Goal: Task Accomplishment & Management: Complete application form

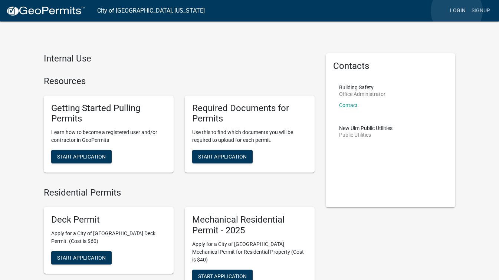
click at [456, 11] on link "Login" at bounding box center [457, 11] width 21 height 14
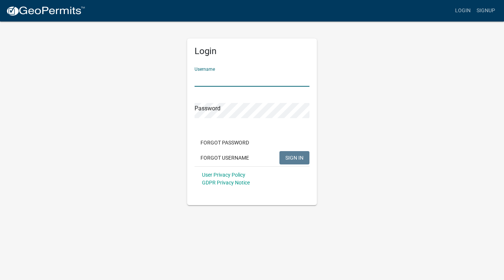
click at [271, 79] on input "Username" at bounding box center [252, 79] width 115 height 15
type input "[PERSON_NAME]"
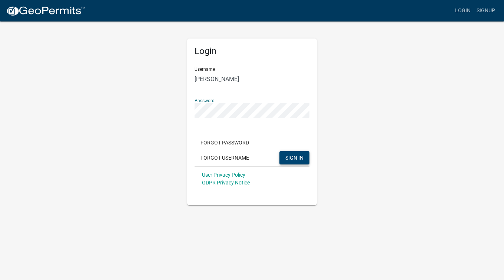
click at [298, 157] on span "SIGN IN" at bounding box center [294, 158] width 18 height 6
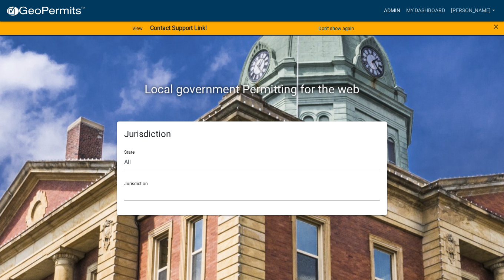
click at [403, 16] on link "Admin" at bounding box center [392, 11] width 22 height 14
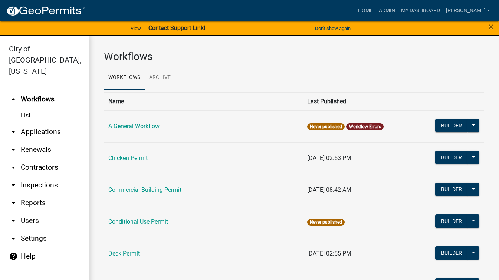
click at [53, 123] on link "arrow_drop_down Applications" at bounding box center [44, 132] width 89 height 18
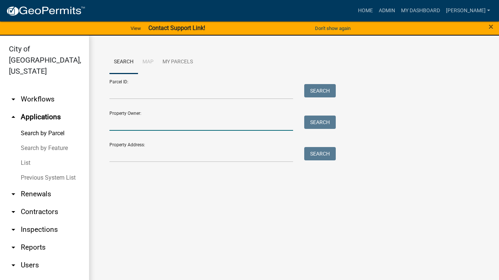
click at [120, 118] on input "Property Owner:" at bounding box center [200, 123] width 183 height 15
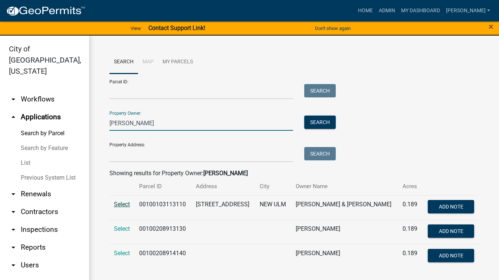
scroll to position [0, 0]
type input "[PERSON_NAME]"
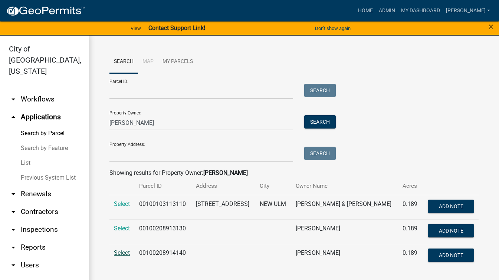
click at [119, 256] on span "Select" at bounding box center [122, 252] width 16 height 7
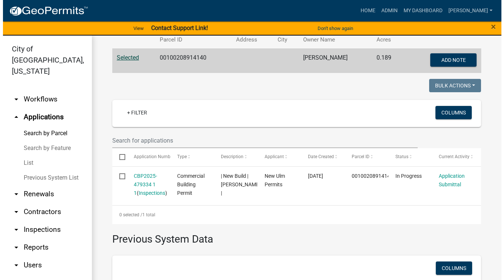
scroll to position [149, 0]
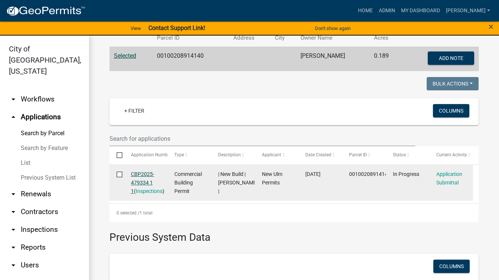
click at [148, 181] on link "CBP2025-479334 1 1" at bounding box center [142, 182] width 23 height 23
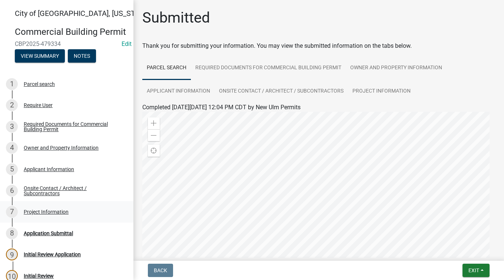
click at [47, 215] on div "Project Information" at bounding box center [46, 211] width 45 height 5
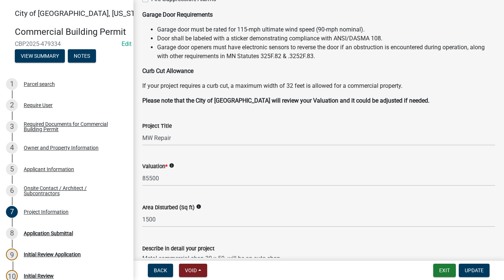
scroll to position [148, 0]
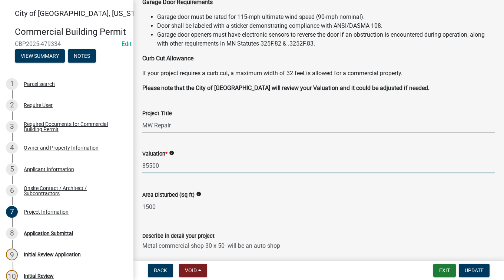
click at [195, 166] on input "85500" at bounding box center [318, 165] width 353 height 15
drag, startPoint x: 195, startPoint y: 166, endPoint x: 96, endPoint y: 151, distance: 100.8
click at [96, 151] on div "[GEOGRAPHIC_DATA], [US_STATE] Commercial Building Permit CBP2025-479334 Edit Vi…" at bounding box center [252, 140] width 504 height 280
type input "70500"
click at [480, 272] on span "Update" at bounding box center [474, 271] width 19 height 6
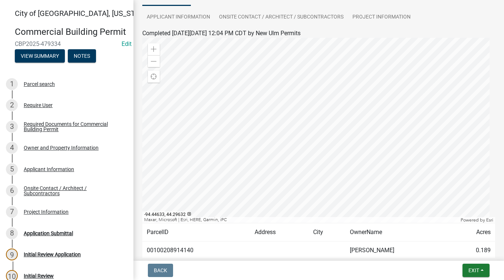
scroll to position [119, 0]
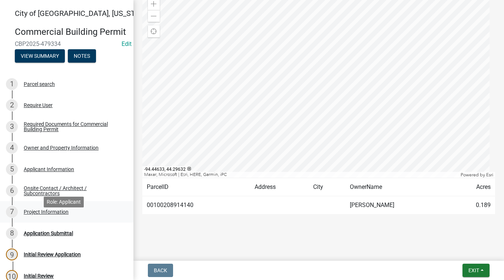
click at [61, 215] on div "Project Information" at bounding box center [46, 211] width 45 height 5
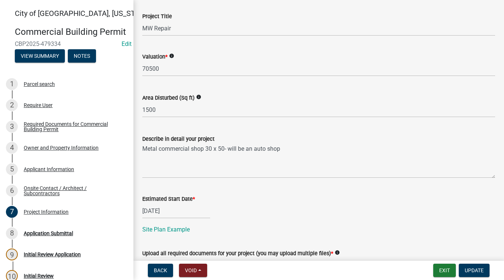
scroll to position [259, 0]
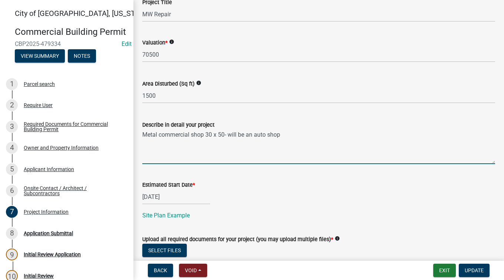
click at [334, 135] on textarea "Metal commercial shop 30 x 50- will be an auto shop" at bounding box center [318, 146] width 353 height 35
type textarea "Metal commercial shop 30 x 50- will be an auto shop prefab building"
click at [479, 273] on span "Update" at bounding box center [474, 271] width 19 height 6
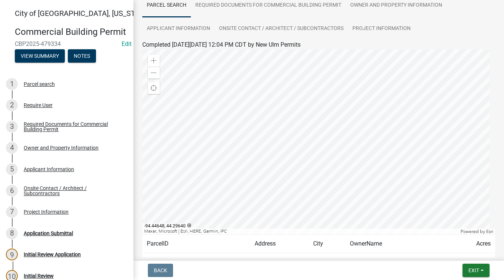
scroll to position [119, 0]
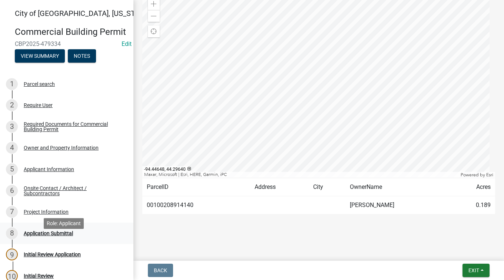
click at [49, 236] on div "Application Submittal" at bounding box center [48, 233] width 49 height 5
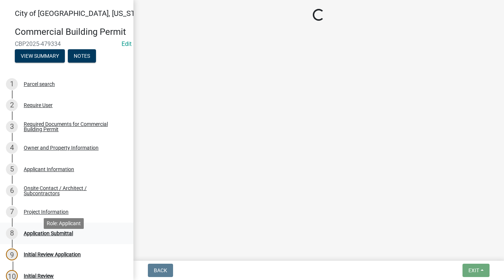
scroll to position [0, 0]
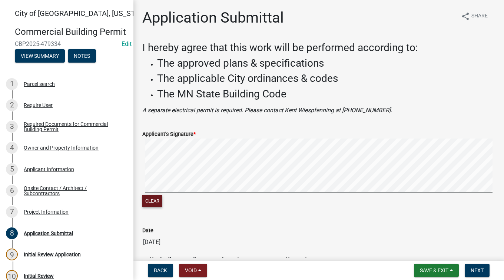
click at [151, 205] on button "Clear" at bounding box center [152, 201] width 20 height 12
click at [310, 72] on ul "The approved plans & specifications The applicable City ordinances & codes The …" at bounding box center [318, 78] width 353 height 43
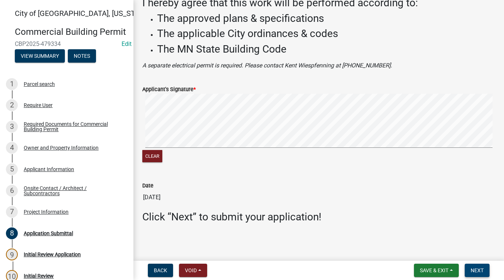
click at [475, 269] on span "Next" at bounding box center [477, 271] width 13 height 6
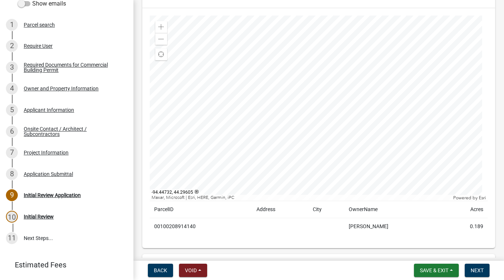
scroll to position [74, 0]
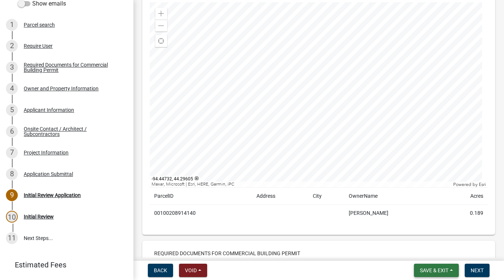
click at [436, 272] on span "Save & Exit" at bounding box center [434, 271] width 29 height 6
click at [431, 255] on button "Save & Exit" at bounding box center [429, 251] width 59 height 18
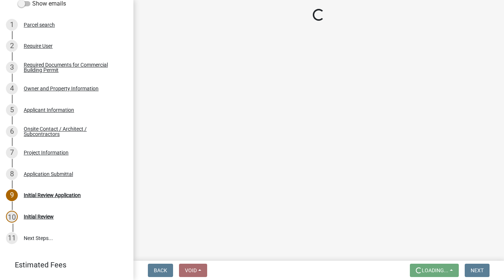
scroll to position [0, 0]
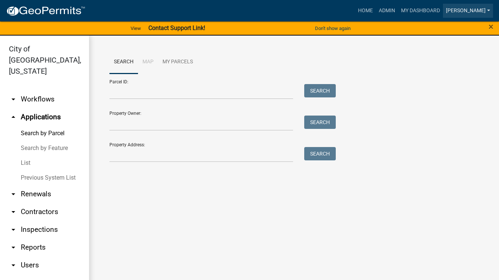
click at [474, 12] on link "[PERSON_NAME]" at bounding box center [468, 11] width 50 height 14
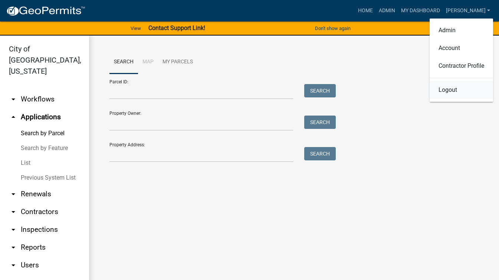
click at [460, 91] on link "Logout" at bounding box center [460, 90] width 63 height 18
